Goal: Transaction & Acquisition: Purchase product/service

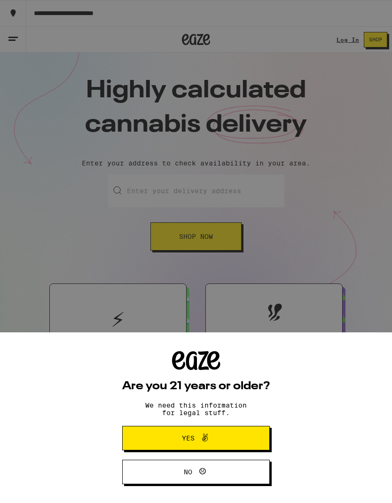
click at [246, 436] on button "Yes" at bounding box center [196, 438] width 148 height 24
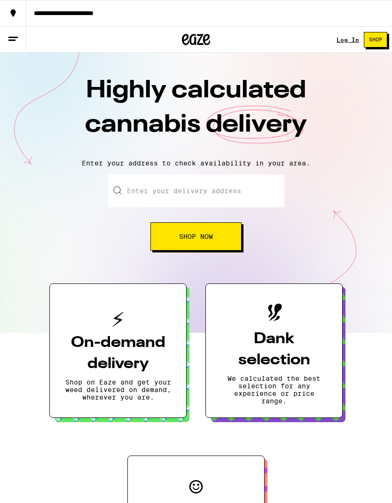
click at [350, 38] on link "Log In" at bounding box center [348, 40] width 23 height 6
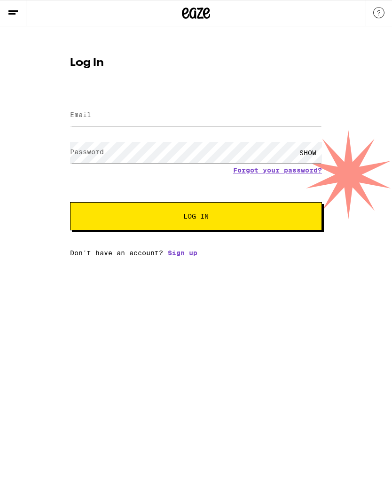
click at [253, 117] on input "Email" at bounding box center [196, 115] width 252 height 21
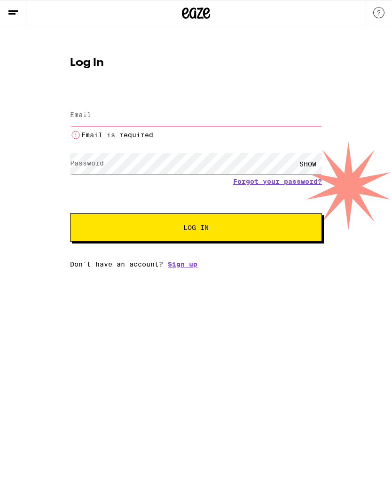
type input "[PERSON_NAME][EMAIL_ADDRESS][DOMAIN_NAME]"
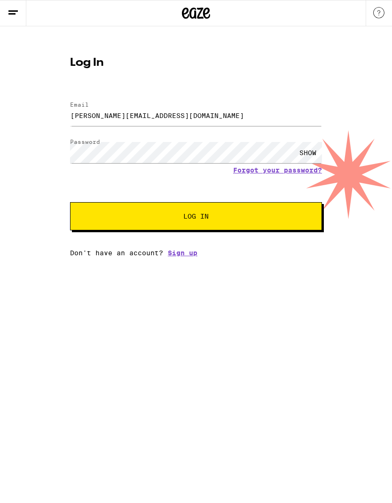
click at [292, 223] on button "Log In" at bounding box center [196, 216] width 252 height 28
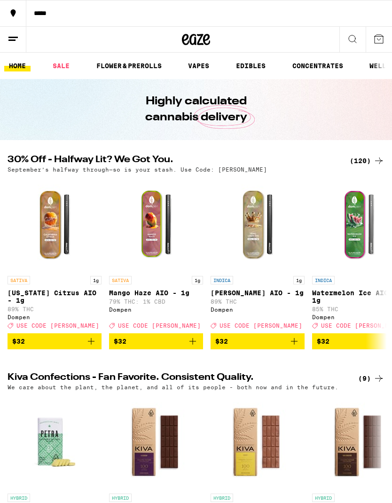
click at [12, 40] on line at bounding box center [11, 40] width 7 height 0
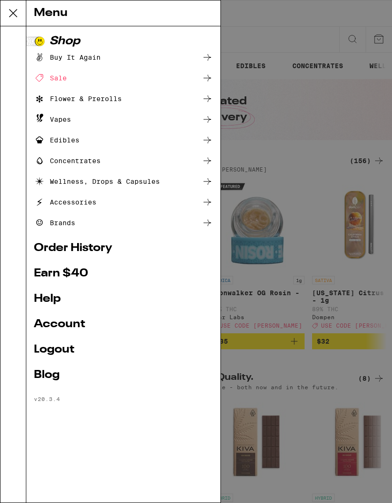
click at [93, 322] on link "Account" at bounding box center [123, 324] width 179 height 11
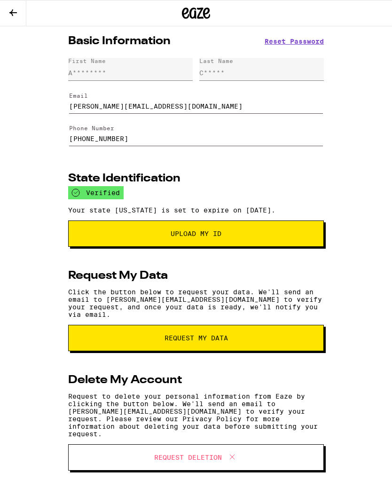
click at [12, 14] on icon at bounding box center [13, 12] width 8 height 7
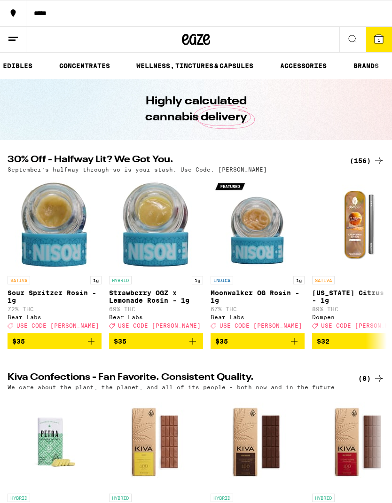
scroll to position [0, 236]
click at [379, 37] on span "1" at bounding box center [379, 40] width 3 height 6
click at [381, 37] on icon at bounding box center [379, 39] width 8 height 8
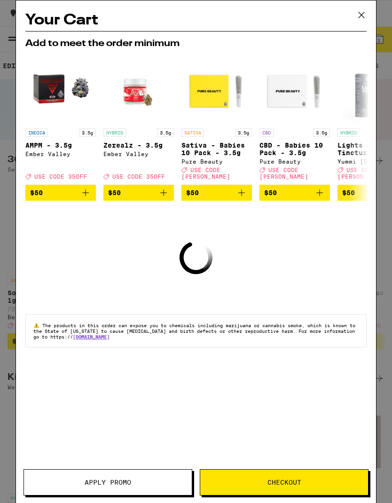
click at [363, 14] on icon at bounding box center [362, 15] width 14 height 14
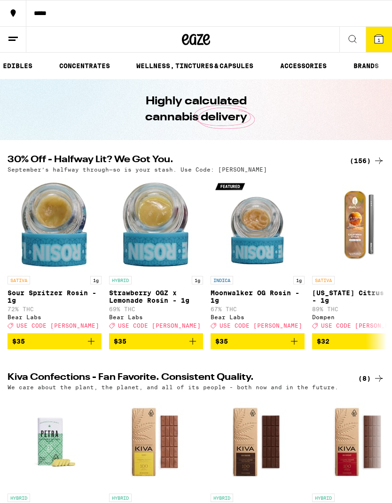
click at [384, 38] on icon at bounding box center [379, 38] width 11 height 11
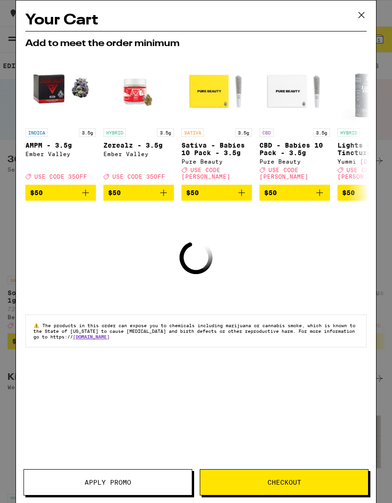
click at [313, 335] on span "The products in this order can expose you to chemicals including marijuana or c…" at bounding box center [194, 331] width 322 height 17
click at [313, 472] on button "Checkout" at bounding box center [284, 483] width 169 height 26
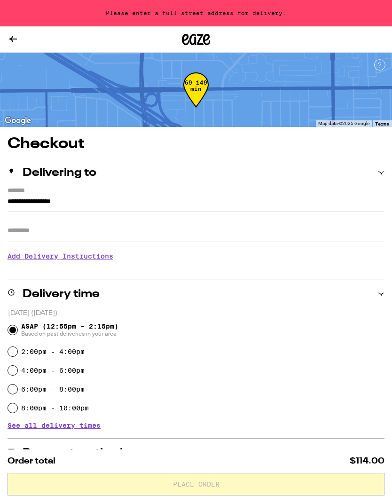
click at [32, 236] on input "Apt/Suite" at bounding box center [196, 231] width 377 height 23
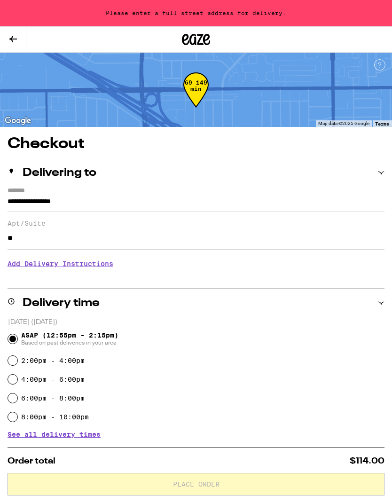
type input "*"
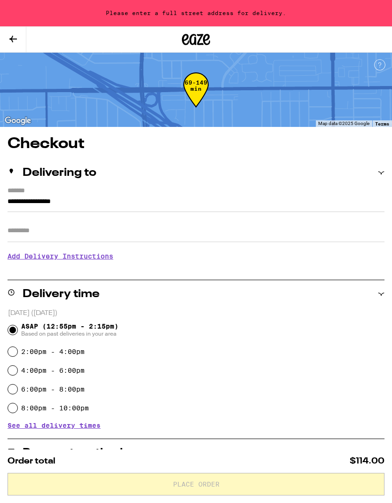
click at [9, 196] on input "**********" at bounding box center [196, 204] width 377 height 16
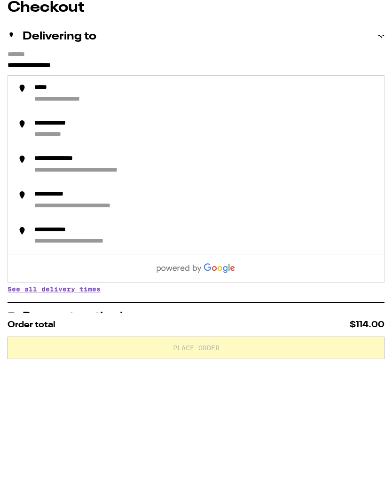
click at [4, 136] on div "**********" at bounding box center [196, 468] width 392 height 664
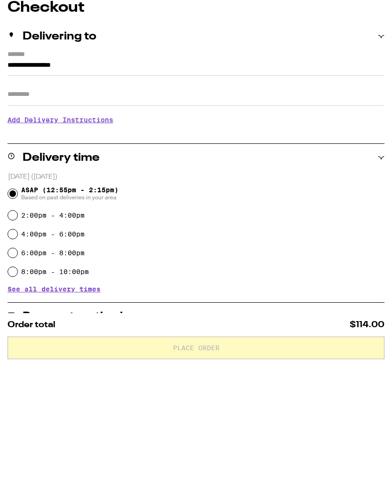
scroll to position [136, 0]
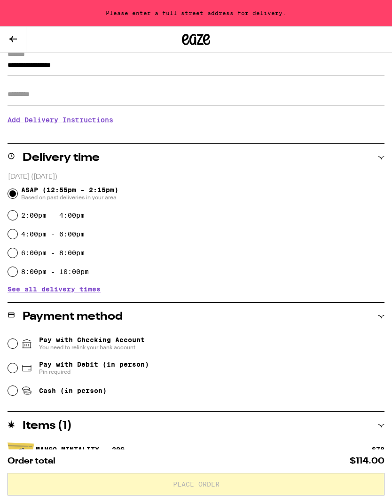
click at [6, 67] on div "**********" at bounding box center [196, 332] width 392 height 664
click at [18, 66] on input "**********" at bounding box center [196, 68] width 377 height 16
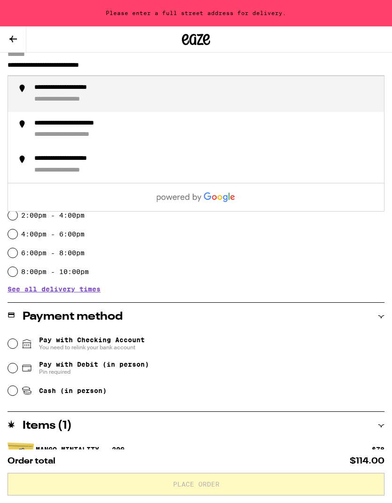
click at [275, 96] on div "**********" at bounding box center [205, 94] width 343 height 21
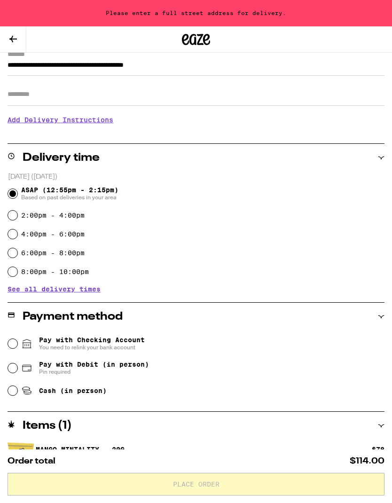
type input "**********"
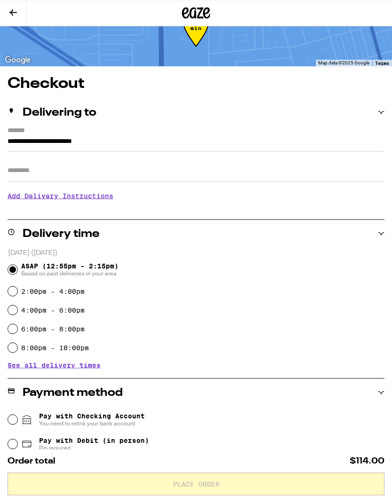
scroll to position [0, 0]
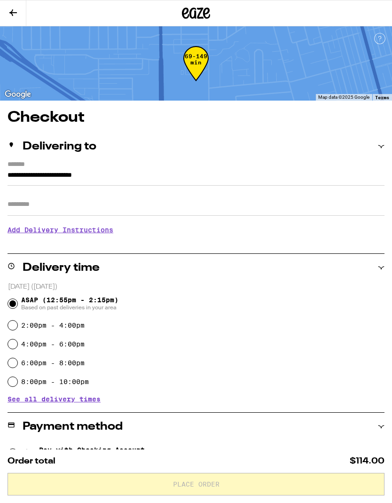
click at [16, 16] on icon at bounding box center [13, 12] width 11 height 11
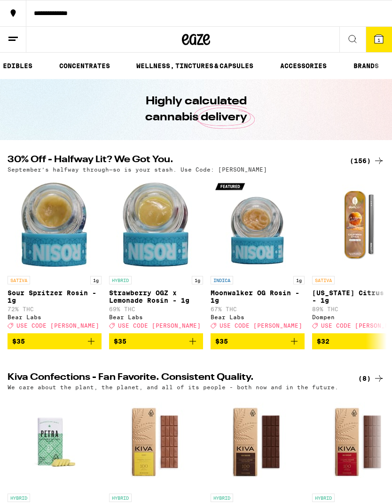
scroll to position [0, 235]
click at [13, 37] on line at bounding box center [12, 37] width 9 height 0
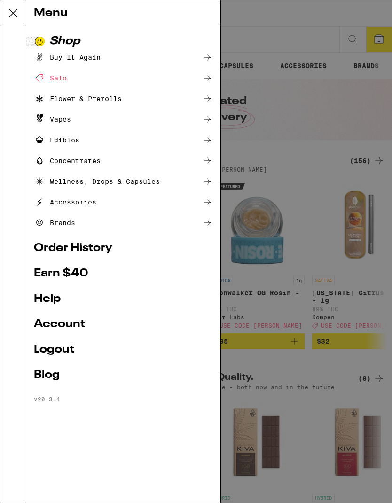
click at [49, 247] on link "Order History" at bounding box center [123, 248] width 179 height 11
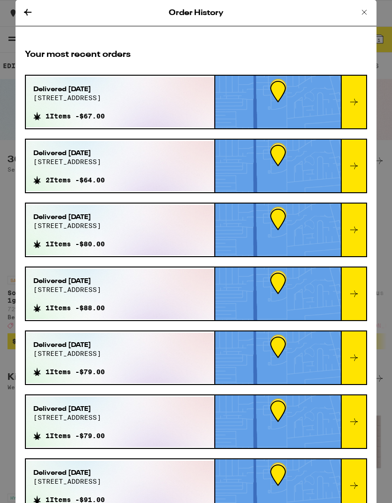
click at [364, 11] on icon at bounding box center [364, 12] width 11 height 11
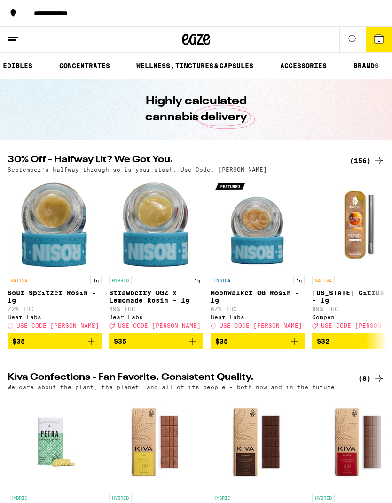
click at [12, 37] on line at bounding box center [12, 37] width 9 height 0
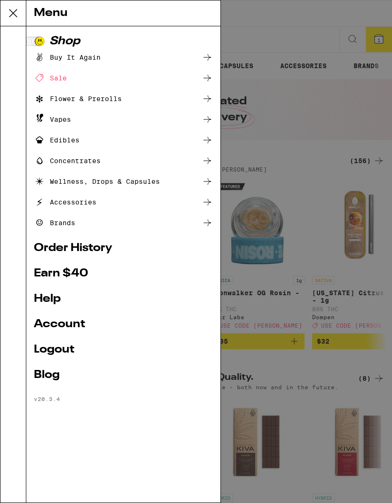
click at [46, 321] on link "Account" at bounding box center [123, 324] width 179 height 11
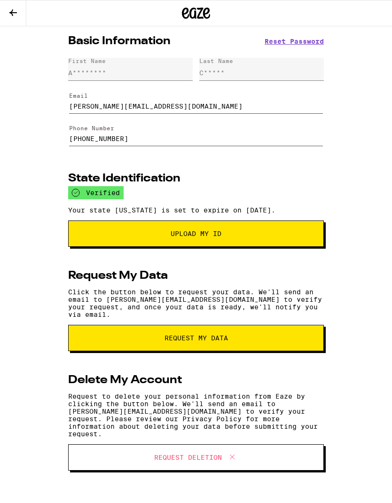
click at [13, 7] on icon at bounding box center [13, 12] width 11 height 11
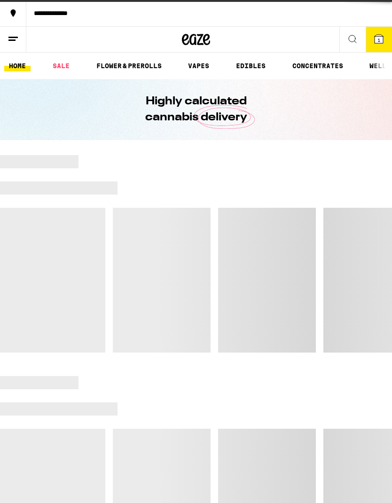
click at [14, 37] on line at bounding box center [12, 37] width 9 height 0
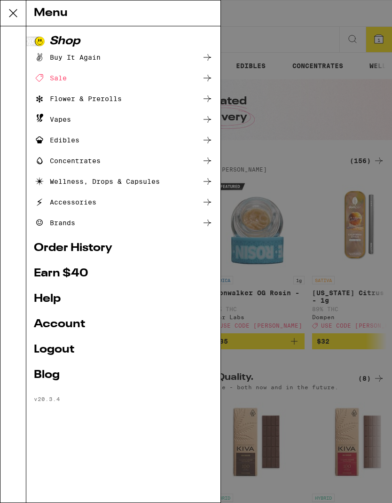
click at [42, 299] on link "Help" at bounding box center [123, 299] width 179 height 11
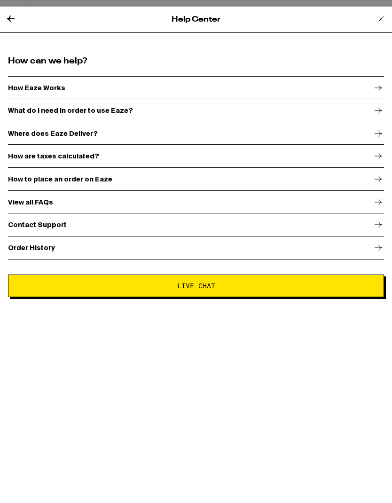
click at [15, 13] on icon at bounding box center [10, 18] width 11 height 11
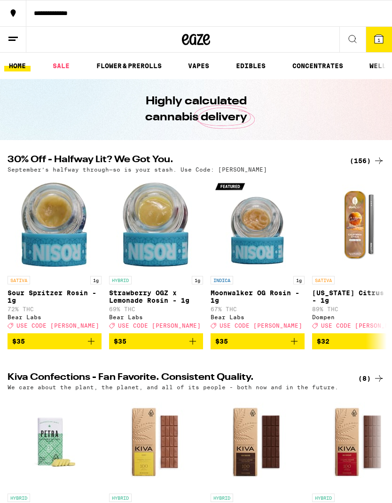
click at [15, 41] on icon at bounding box center [13, 38] width 11 height 11
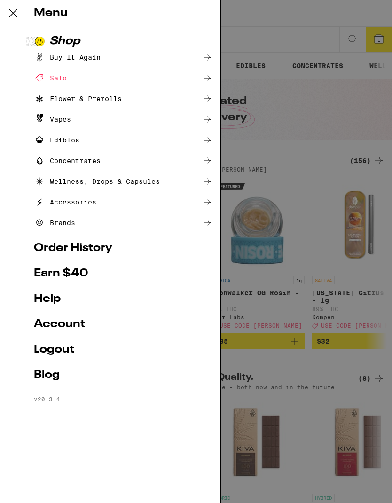
click at [45, 277] on link "Earn $ 40" at bounding box center [123, 273] width 179 height 11
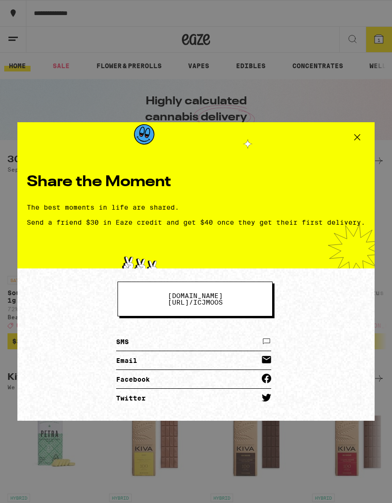
click at [360, 142] on icon at bounding box center [358, 137] width 14 height 14
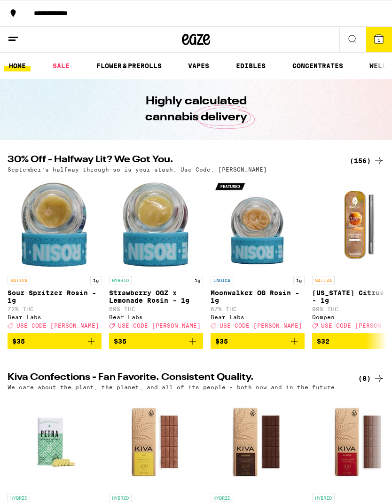
click at [385, 38] on button "1" at bounding box center [379, 39] width 26 height 25
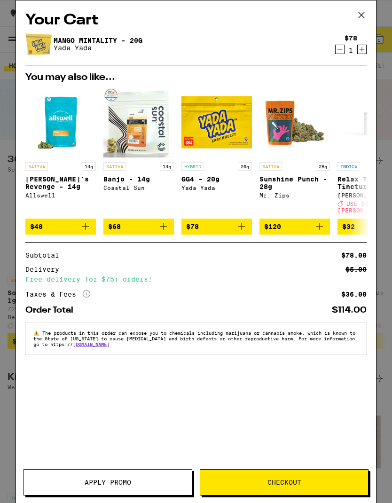
click at [339, 46] on icon "Decrement" at bounding box center [340, 49] width 8 height 11
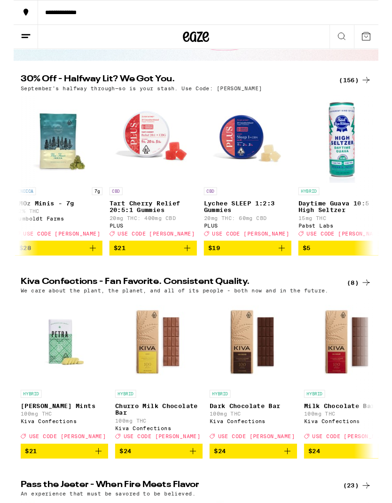
scroll to position [0, 536]
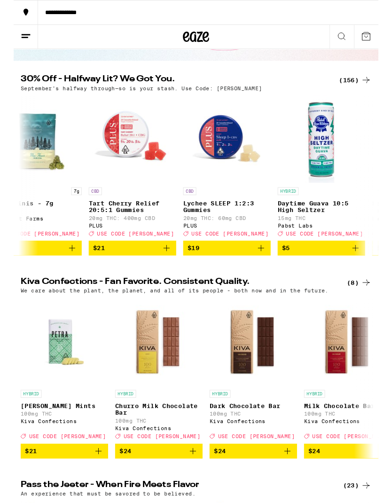
click at [365, 85] on div "(156)" at bounding box center [367, 85] width 35 height 11
click at [371, 84] on div "(156)" at bounding box center [367, 85] width 35 height 11
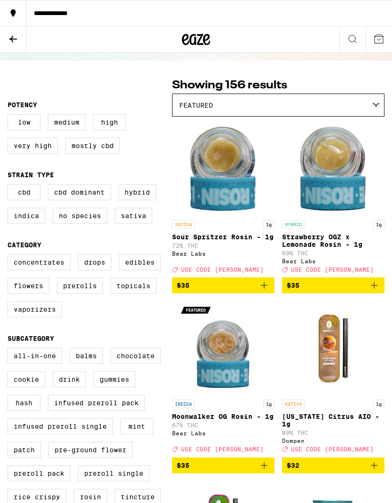
scroll to position [53, 0]
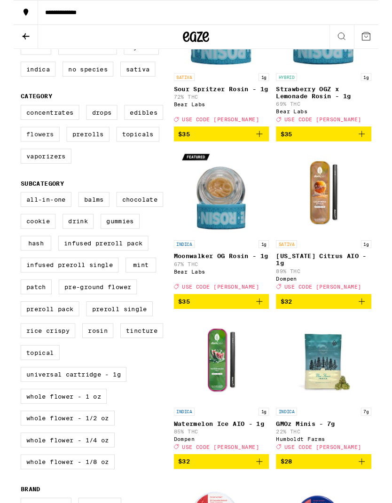
click at [18, 152] on label "Flowers" at bounding box center [29, 144] width 42 height 16
click at [10, 115] on input "Flowers" at bounding box center [9, 114] width 0 height 0
checkbox input "true"
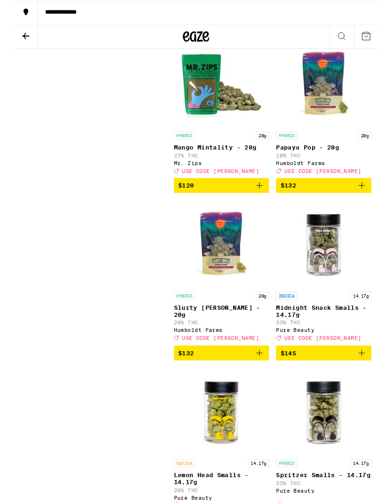
scroll to position [1557, 0]
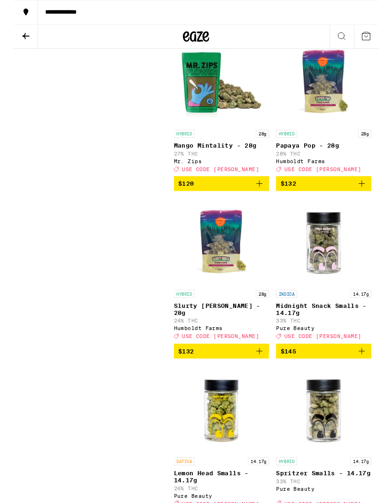
click at [264, 203] on icon "Add to bag" at bounding box center [264, 197] width 11 height 11
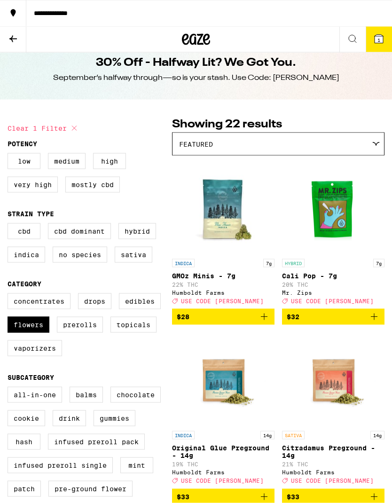
click at [385, 39] on button "1" at bounding box center [379, 39] width 26 height 25
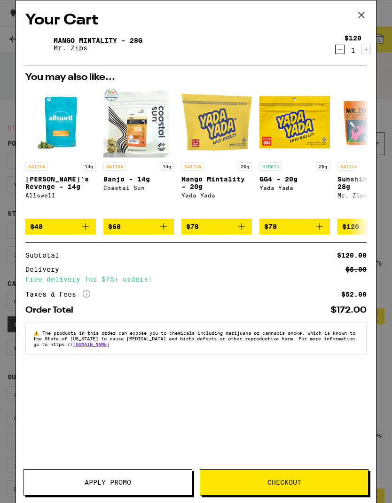
click at [96, 479] on span "Apply Promo" at bounding box center [108, 482] width 47 height 7
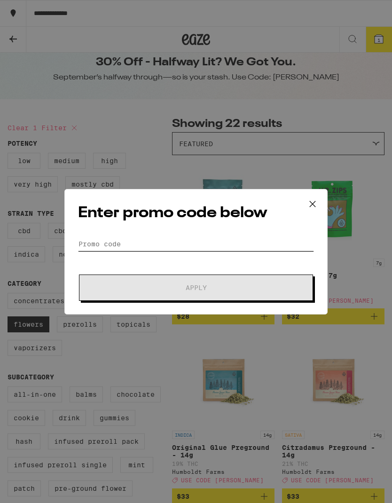
click at [264, 249] on input "Promo Code" at bounding box center [196, 244] width 236 height 14
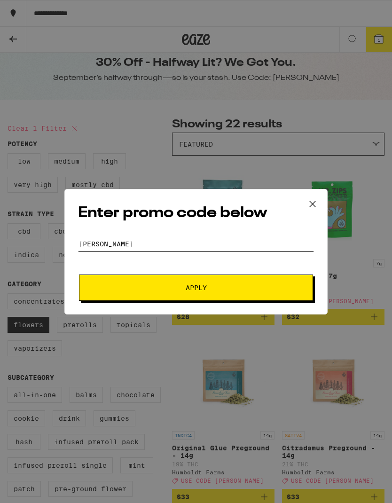
type input "Litty"
click at [271, 288] on span "Apply" at bounding box center [196, 288] width 169 height 7
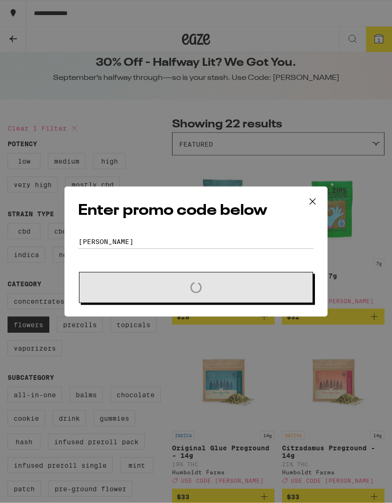
scroll to position [15, 0]
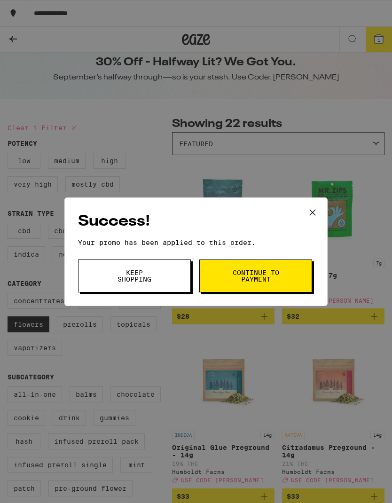
click at [275, 276] on span "Continue to payment" at bounding box center [256, 276] width 48 height 13
